Goal: Task Accomplishment & Management: Complete application form

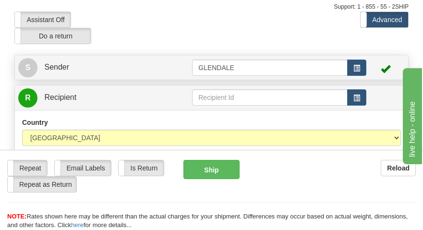
scroll to position [48, 0]
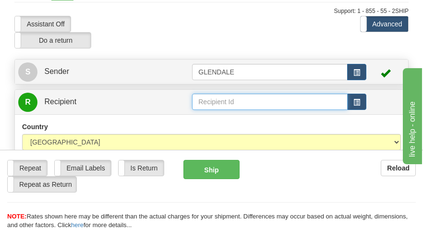
click at [206, 100] on input "text" at bounding box center [269, 102] width 155 height 16
drag, startPoint x: 231, startPoint y: 102, endPoint x: 241, endPoint y: 103, distance: 9.6
click at [231, 102] on input "KURTIS B" at bounding box center [269, 102] width 155 height 16
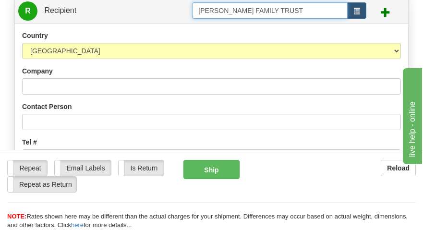
scroll to position [144, 0]
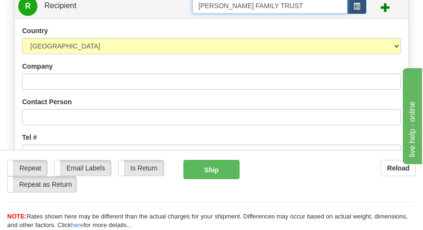
type input "[PERSON_NAME] FAMILY TRUST"
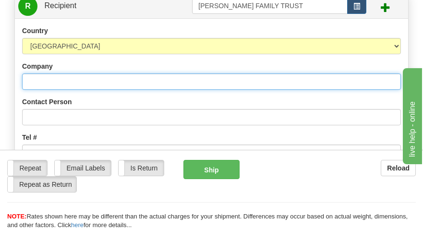
click at [64, 79] on input "Company" at bounding box center [211, 81] width 379 height 16
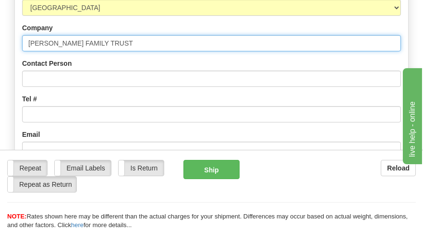
scroll to position [192, 0]
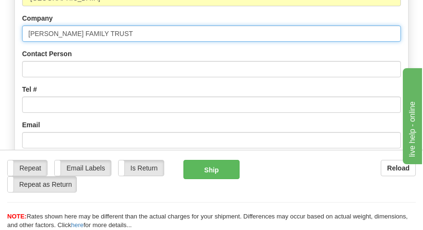
type input "[PERSON_NAME] FAMILY TRUST"
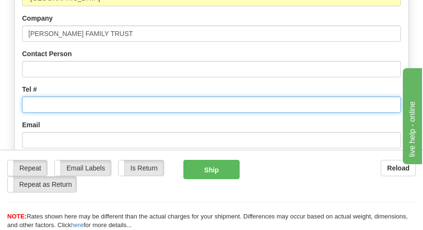
click at [98, 110] on input "Tel #" at bounding box center [211, 104] width 379 height 16
click at [46, 102] on input "Tel #" at bounding box center [211, 104] width 379 height 16
type input "7"
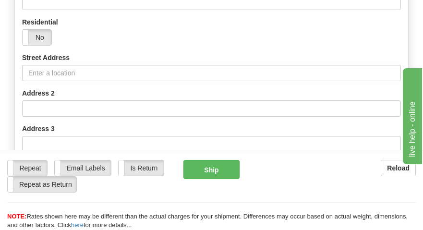
scroll to position [384, 0]
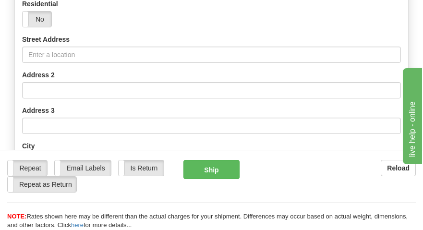
type input "785-243-0083"
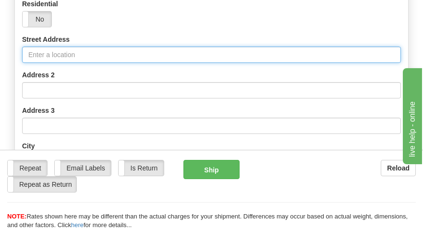
click at [57, 53] on input "Street Address" at bounding box center [211, 55] width 379 height 16
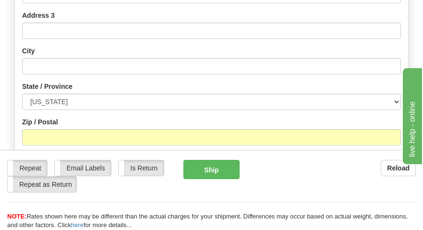
scroll to position [480, 0]
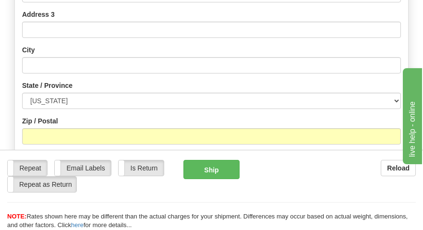
type input "713 N 120TH RD"
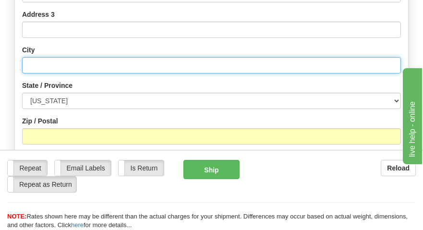
click at [81, 66] on input "text" at bounding box center [211, 65] width 379 height 16
type input "GLASCO"
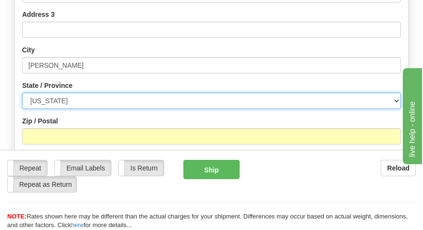
click at [396, 103] on select "[US_STATE] [US_STATE] [US_STATE] [US_STATE] Armed Forces America Armed Forces E…" at bounding box center [211, 101] width 379 height 16
select select "KS"
click at [22, 93] on select "[US_STATE] [US_STATE] [US_STATE] [US_STATE] Armed Forces America Armed Forces E…" at bounding box center [211, 101] width 379 height 16
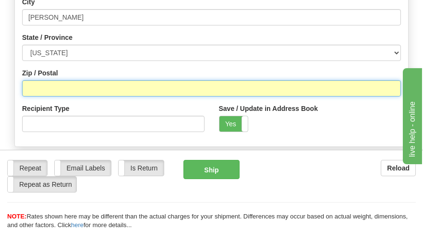
click at [44, 85] on input "Zip / Postal" at bounding box center [211, 88] width 379 height 16
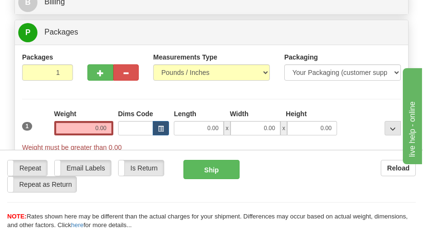
scroll to position [768, 0]
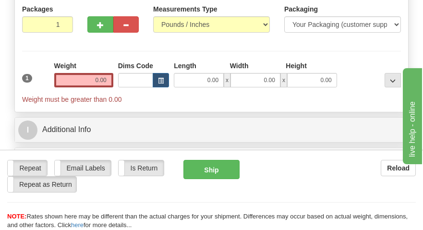
type input "67445"
click at [101, 82] on input "0.00" at bounding box center [83, 80] width 59 height 14
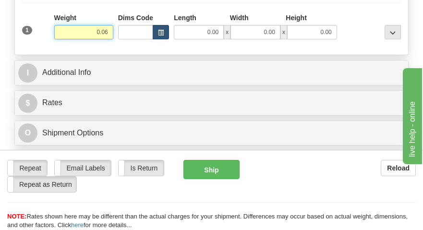
scroll to position [864, 0]
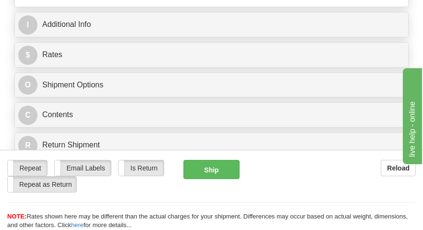
type input "0.06"
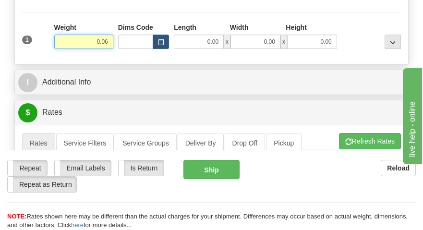
scroll to position [816, 0]
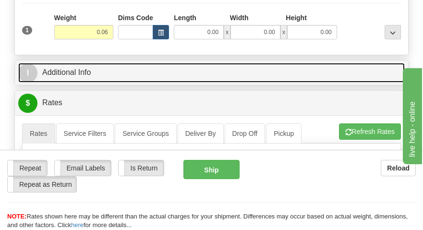
click at [119, 77] on link "I Additional Info" at bounding box center [211, 73] width 386 height 20
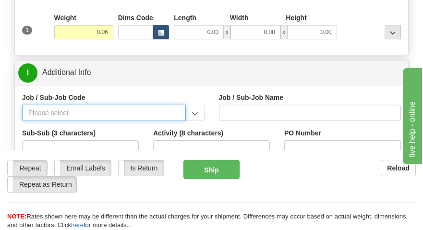
click at [41, 115] on input "Job / Sub-Job Code" at bounding box center [104, 113] width 164 height 16
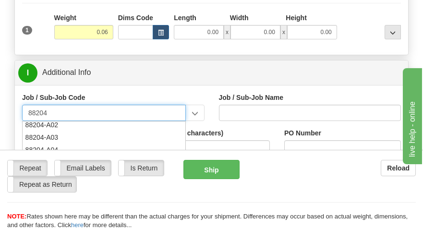
scroll to position [48, 0]
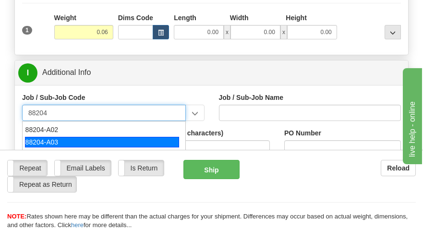
click at [45, 143] on div "88204-A03" at bounding box center [102, 142] width 154 height 11
type input "88204-A03"
type input "SILVERLEAF SOLAR - LAND-LEASE PAYMENTS"
type input "88204-A03"
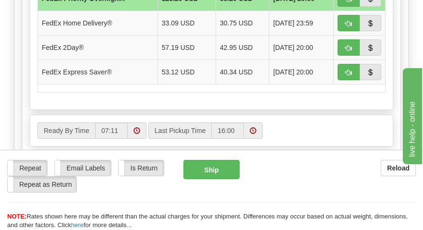
scroll to position [1199, 0]
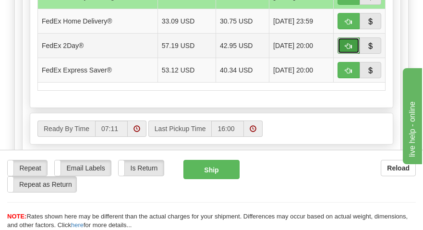
click at [349, 46] on span "button" at bounding box center [348, 46] width 7 height 6
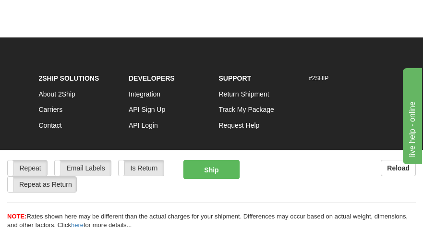
type input "03"
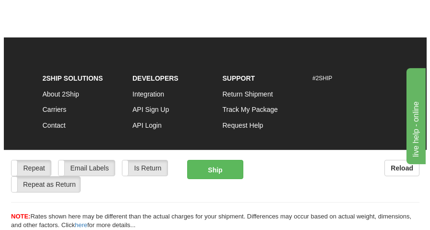
scroll to position [1199, 0]
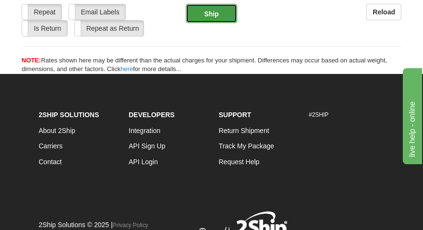
click at [210, 15] on button "Ship" at bounding box center [211, 13] width 51 height 19
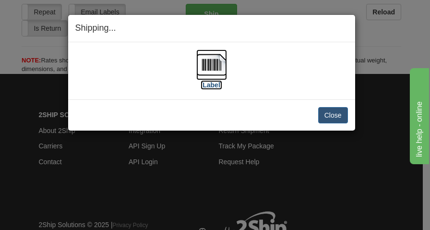
click at [213, 62] on img at bounding box center [211, 64] width 31 height 31
click at [337, 109] on button "Close" at bounding box center [333, 115] width 30 height 16
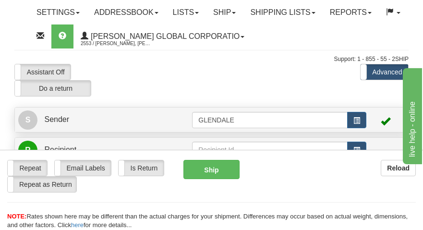
click at [280, 80] on div "Assistant On Assistant Off Do a return Do a return Previous Next Standard Advan…" at bounding box center [211, 80] width 408 height 33
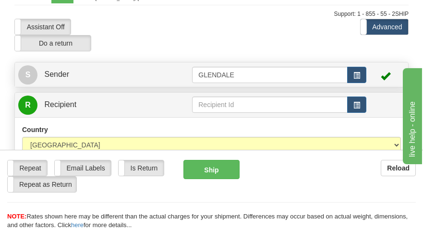
scroll to position [48, 0]
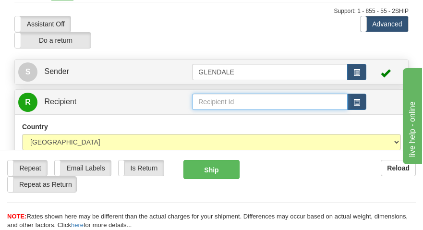
click at [213, 101] on input "text" at bounding box center [269, 102] width 155 height 16
type input "g"
drag, startPoint x: 239, startPoint y: 102, endPoint x: 168, endPoint y: 109, distance: 71.4
click at [174, 106] on tr "R Recipient GEORGE B" at bounding box center [211, 102] width 386 height 20
type input "[PERSON_NAME] AND [PERSON_NAME]"
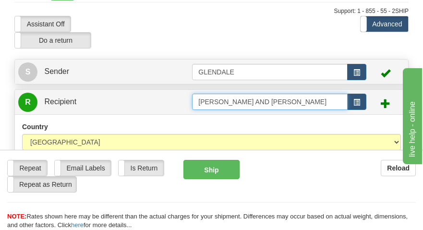
click at [318, 100] on input "[PERSON_NAME] AND [PERSON_NAME]" at bounding box center [269, 102] width 155 height 16
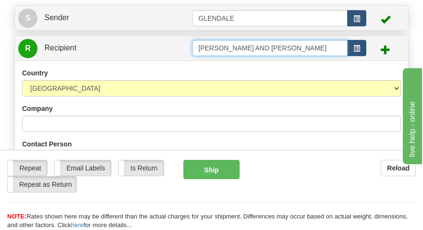
scroll to position [192, 0]
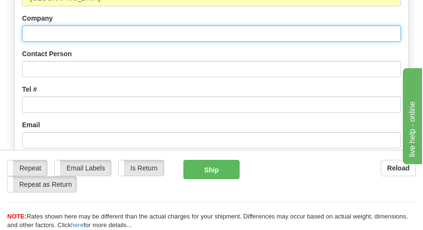
click at [61, 34] on input "Company" at bounding box center [211, 33] width 379 height 16
type input "[PERSON_NAME] AND [PERSON_NAME]"
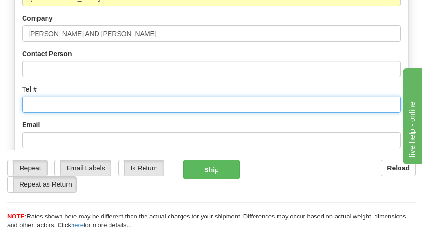
click at [49, 106] on input "Tel #" at bounding box center [211, 104] width 379 height 16
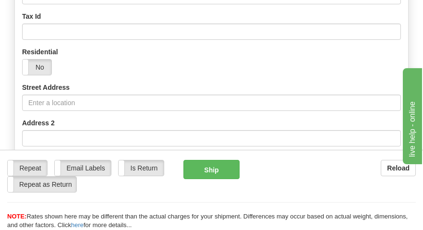
scroll to position [384, 0]
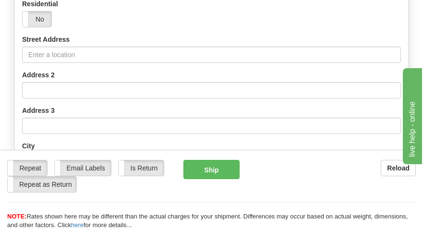
type input "785-738-79698"
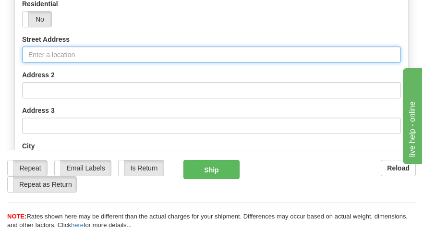
click at [97, 52] on input "Street Address" at bounding box center [211, 55] width 379 height 16
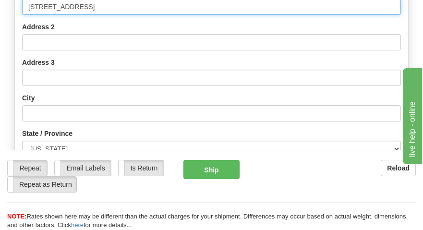
type input "1378 N. 160TH RD"
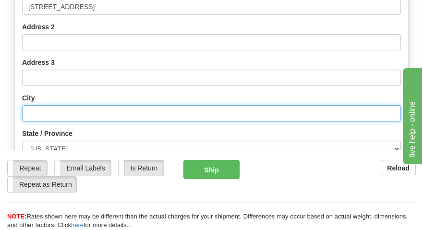
click at [63, 109] on input "text" at bounding box center [211, 113] width 379 height 16
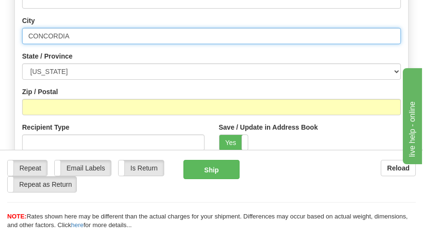
scroll to position [528, 0]
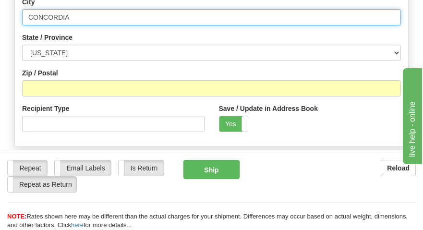
type input "CONCORDIA"
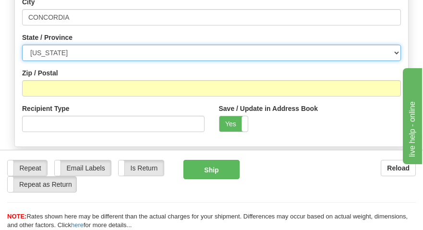
click at [392, 51] on select "[US_STATE] [US_STATE] [US_STATE] [US_STATE] Armed Forces America Armed Forces E…" at bounding box center [211, 53] width 379 height 16
select select "KS"
click at [22, 45] on select "[US_STATE] [US_STATE] [US_STATE] [US_STATE] Armed Forces America Armed Forces E…" at bounding box center [211, 53] width 379 height 16
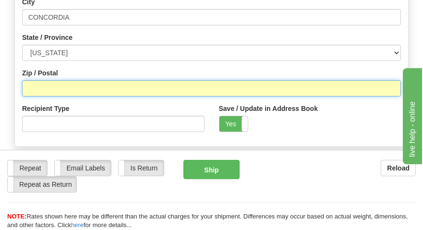
click at [75, 83] on input "Zip / Postal" at bounding box center [211, 88] width 379 height 16
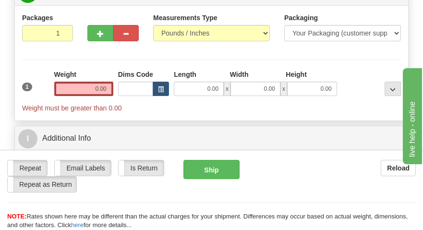
scroll to position [768, 0]
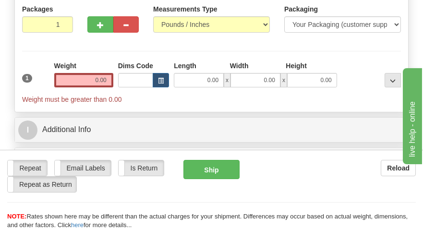
type input "66901"
click at [100, 78] on input "0.00" at bounding box center [83, 80] width 59 height 14
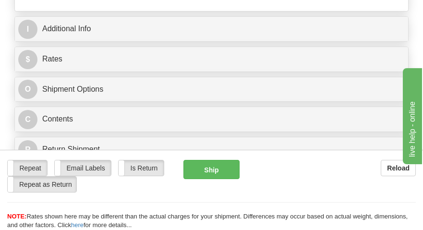
scroll to position [816, 0]
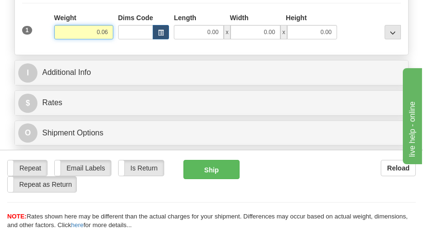
type input "0.06"
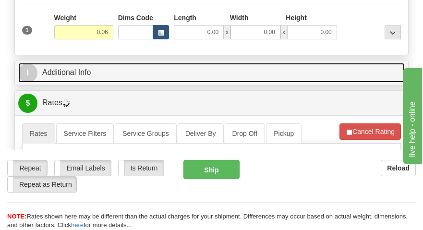
click at [133, 76] on link "I Additional Info" at bounding box center [211, 73] width 386 height 20
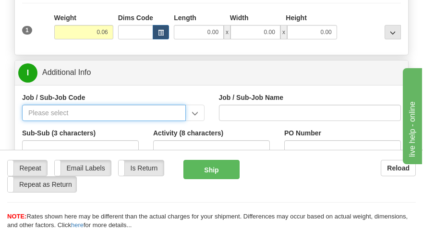
click at [40, 117] on input "Job / Sub-Job Code" at bounding box center [104, 113] width 164 height 16
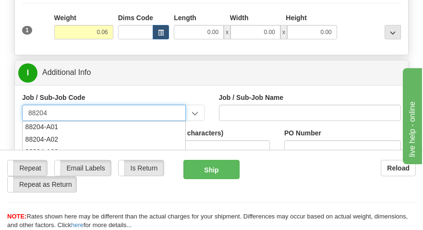
scroll to position [48, 0]
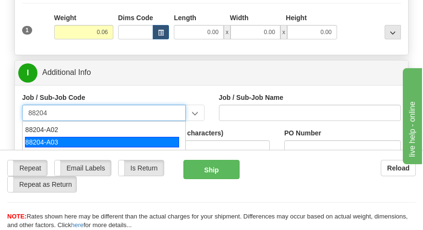
click at [52, 142] on div "88204-A03" at bounding box center [102, 142] width 154 height 11
type input "88204-A03"
type input "SILVERLEAF SOLAR - LAND-LEASE PAYMENTS"
type input "88204-A03"
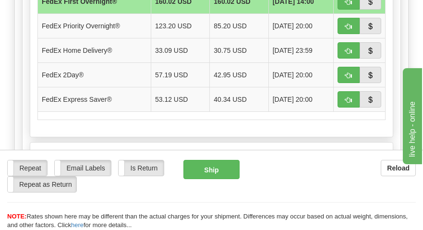
scroll to position [1199, 0]
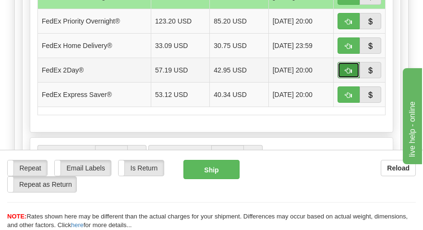
click at [349, 74] on span "button" at bounding box center [348, 71] width 7 height 6
type input "03"
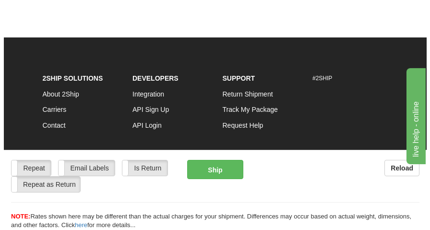
scroll to position [1199, 0]
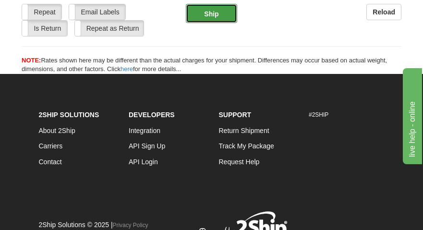
click at [215, 14] on button "Ship" at bounding box center [211, 13] width 51 height 19
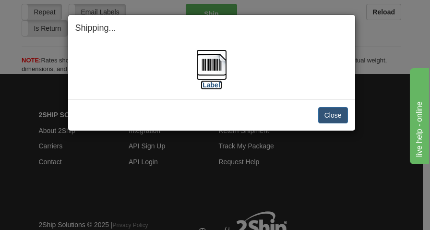
click at [211, 86] on label "[Label]" at bounding box center [212, 85] width 22 height 10
click at [336, 116] on button "Close" at bounding box center [333, 115] width 30 height 16
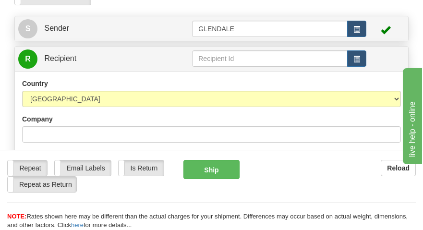
scroll to position [96, 0]
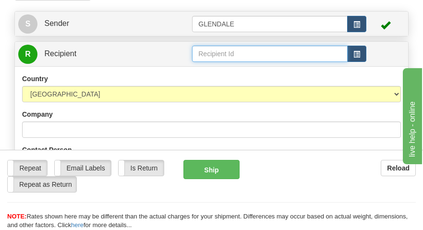
click at [207, 51] on input "text" at bounding box center [269, 54] width 155 height 16
type input "t"
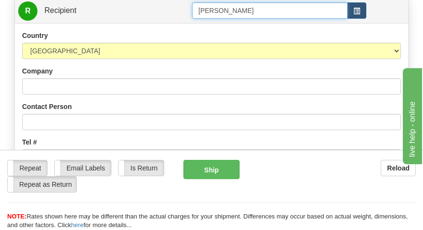
scroll to position [144, 0]
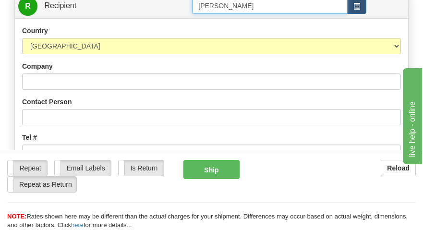
type input "[PERSON_NAME]"
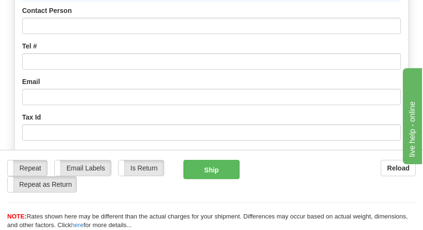
scroll to position [240, 0]
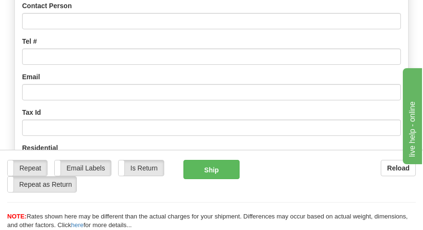
type input "[PERSON_NAME]"
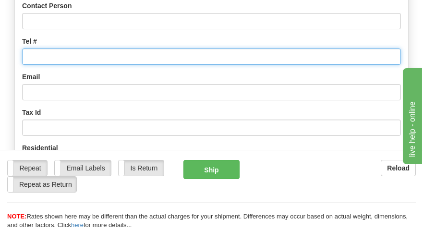
click at [49, 55] on input "Tel #" at bounding box center [211, 56] width 379 height 16
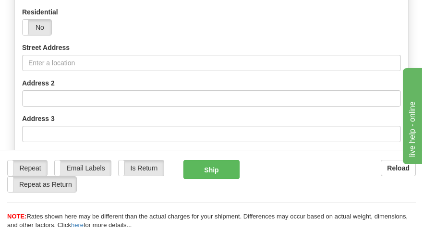
scroll to position [384, 0]
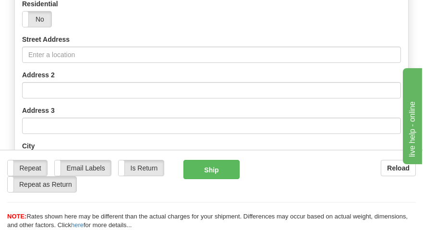
type input "[PHONE_NUMBER]"
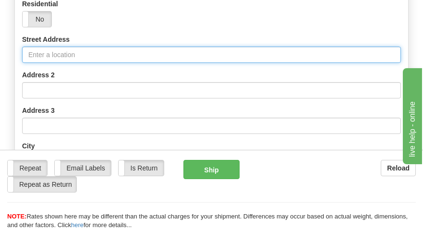
click at [48, 58] on input "Street Address" at bounding box center [211, 55] width 379 height 16
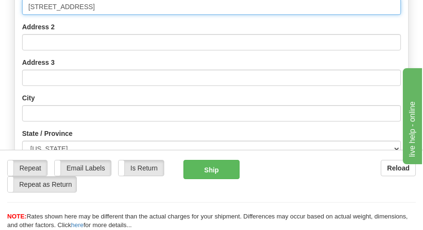
type input "[STREET_ADDRESS]"
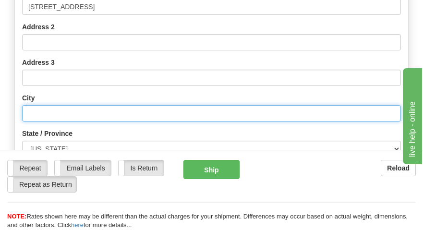
click at [36, 110] on input "text" at bounding box center [211, 113] width 379 height 16
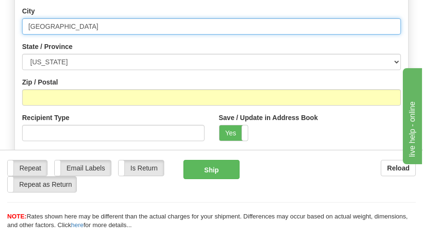
scroll to position [528, 0]
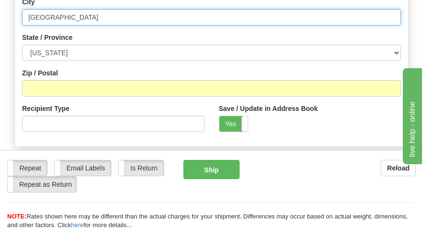
type input "[GEOGRAPHIC_DATA]"
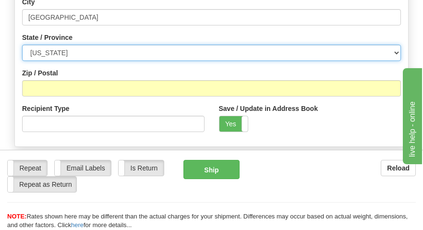
drag, startPoint x: 88, startPoint y: 54, endPoint x: 135, endPoint y: 54, distance: 47.5
click at [88, 54] on select "[US_STATE] [US_STATE] [US_STATE] [US_STATE] Armed Forces America Armed Forces E…" at bounding box center [211, 53] width 379 height 16
select select "KS"
click at [22, 45] on select "[US_STATE] [US_STATE] [US_STATE] [US_STATE] Armed Forces America Armed Forces E…" at bounding box center [211, 53] width 379 height 16
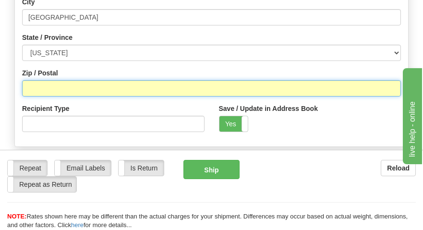
click at [44, 86] on input "Zip / Postal" at bounding box center [211, 88] width 379 height 16
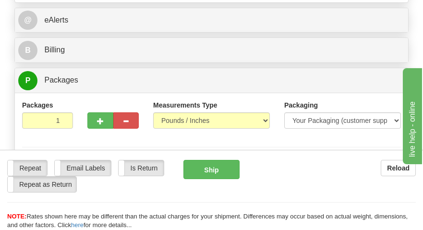
scroll to position [720, 0]
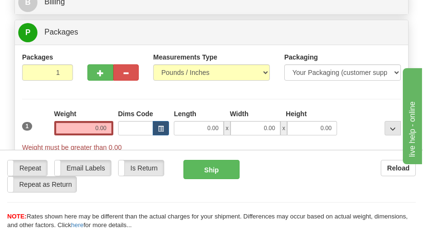
type input "66503"
click at [95, 130] on input "0.00" at bounding box center [83, 128] width 59 height 14
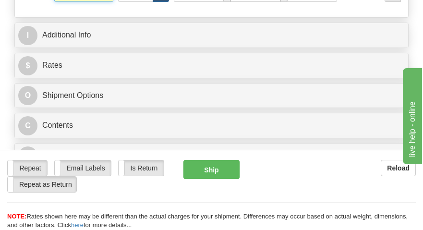
scroll to position [864, 0]
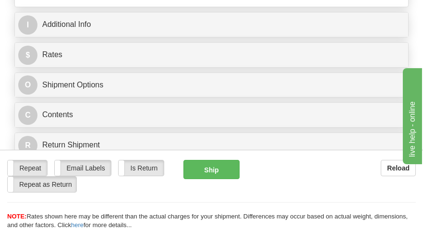
type input "0.06"
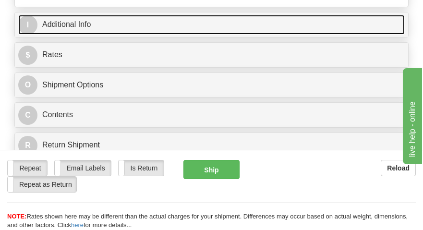
click at [100, 31] on link "I Additional Info" at bounding box center [211, 25] width 386 height 20
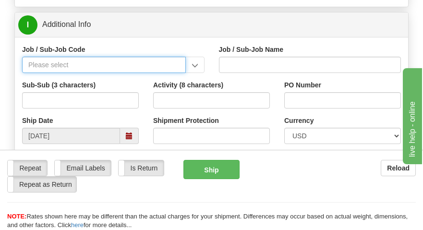
click at [52, 68] on input "Job / Sub-Job Code" at bounding box center [104, 65] width 164 height 16
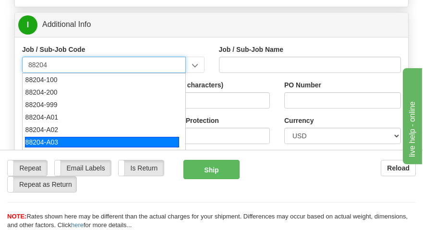
click at [42, 144] on div "88204-A03" at bounding box center [102, 142] width 154 height 11
type input "88204-A03"
type input "SILVERLEAF SOLAR - LAND-LEASE PAYMENTS"
type input "88204-A03"
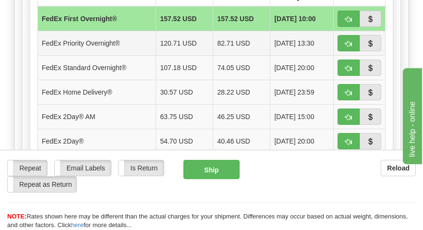
scroll to position [1199, 0]
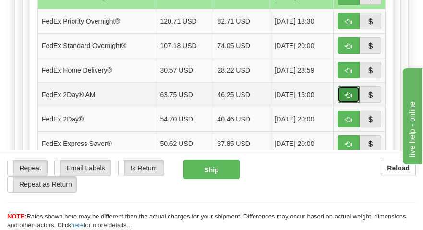
click at [348, 94] on span "button" at bounding box center [348, 95] width 7 height 6
type input "49"
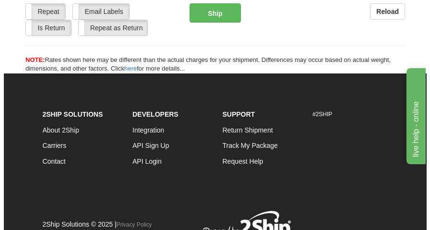
scroll to position [1199, 0]
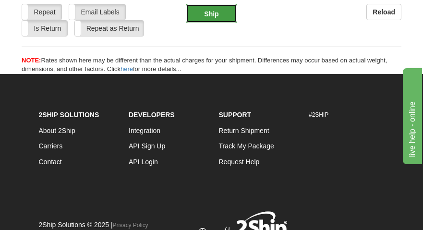
click at [211, 15] on button "Ship" at bounding box center [211, 13] width 51 height 19
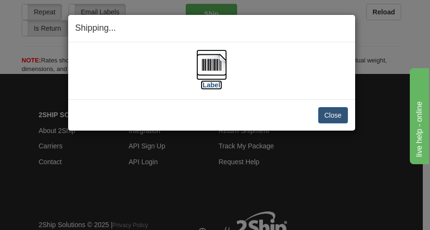
click at [211, 66] on img at bounding box center [211, 64] width 31 height 31
drag, startPoint x: 341, startPoint y: 111, endPoint x: 292, endPoint y: 111, distance: 49.4
click at [341, 111] on button "Close" at bounding box center [333, 115] width 30 height 16
